Goal: Task Accomplishment & Management: Use online tool/utility

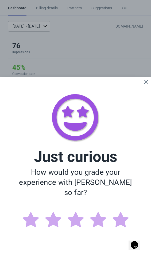
click at [148, 85] on icon "Close" at bounding box center [146, 81] width 5 height 5
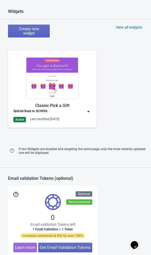
scroll to position [225, 0]
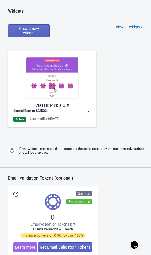
click at [91, 110] on img at bounding box center [88, 111] width 5 height 5
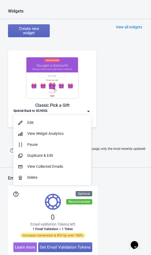
click at [91, 113] on img at bounding box center [88, 111] width 5 height 5
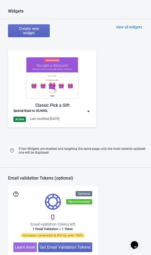
click at [89, 110] on img at bounding box center [88, 111] width 5 height 5
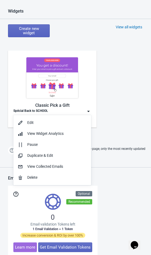
click at [49, 123] on div "Edit" at bounding box center [57, 123] width 60 height 6
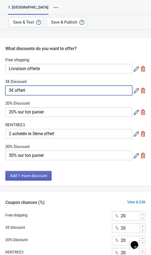
click at [47, 95] on input "5€ offert" at bounding box center [68, 91] width 127 height 10
click at [138, 89] on icon at bounding box center [136, 90] width 5 height 5
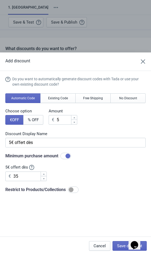
click at [117, 25] on div "Add discount Do you want to automatically generate discount codes with Tada or …" at bounding box center [75, 127] width 151 height 255
click at [146, 59] on icon "Close" at bounding box center [143, 61] width 5 height 5
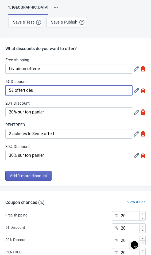
click at [49, 93] on input "5€ offert dès" at bounding box center [68, 91] width 127 height 10
type input "5€ offert dès 35€"
click at [139, 114] on icon at bounding box center [136, 112] width 5 height 5
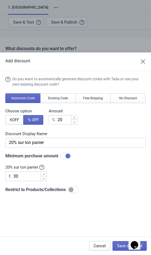
click at [145, 59] on icon "Close" at bounding box center [143, 61] width 5 height 5
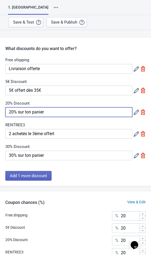
click at [64, 116] on input "20% sur ton panier" at bounding box center [68, 112] width 127 height 10
type input "20% sur ton panier dès 3"
click at [139, 155] on icon at bounding box center [136, 155] width 5 height 5
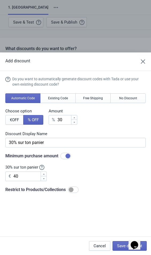
click at [121, 43] on div "Add discount Do you want to automatically generate discount codes with Tada or …" at bounding box center [75, 127] width 151 height 255
click at [145, 59] on button "Close" at bounding box center [144, 62] width 10 height 10
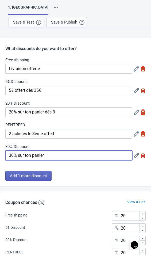
click at [63, 154] on input "30% sur ton panier" at bounding box center [68, 156] width 127 height 10
type input "30% sur ton panier 40€"
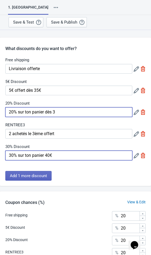
click at [72, 115] on input "20% sur ton panier dès 3" at bounding box center [68, 112] width 127 height 10
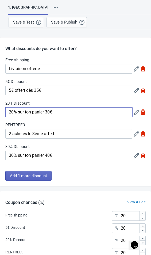
type input "20% sur ton panier 30€"
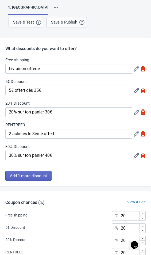
click at [65, 22] on div "Save & Publish" at bounding box center [64, 22] width 26 height 4
